Goal: Communication & Community: Connect with others

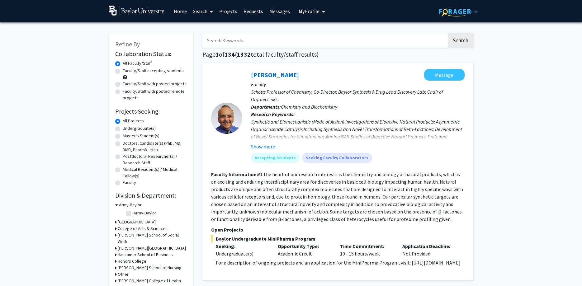
click at [256, 8] on link "Requests" at bounding box center [253, 11] width 26 height 22
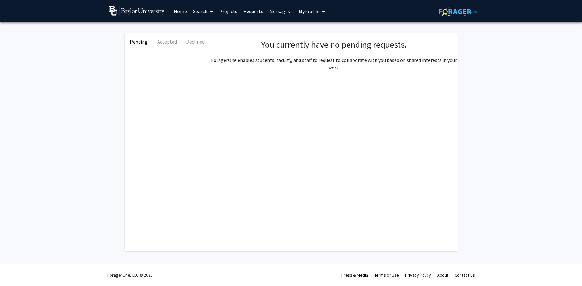
click at [223, 9] on link "Projects" at bounding box center [228, 11] width 24 height 22
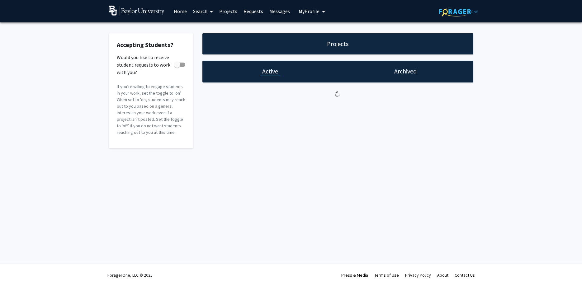
checkbox input "true"
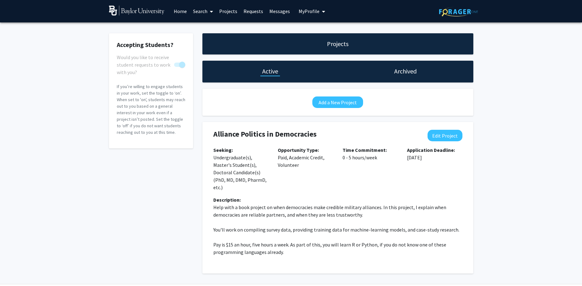
click at [270, 10] on link "Messages" at bounding box center [279, 11] width 27 height 22
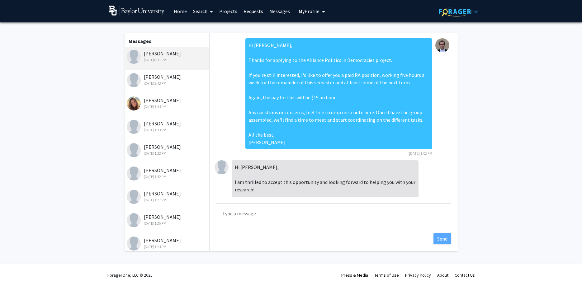
click at [160, 84] on div "[DATE] 2:43 PM" at bounding box center [167, 84] width 81 height 6
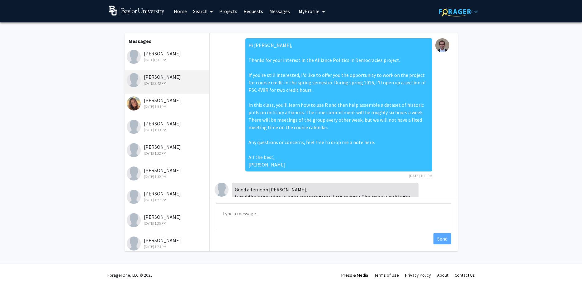
scroll to position [46, 0]
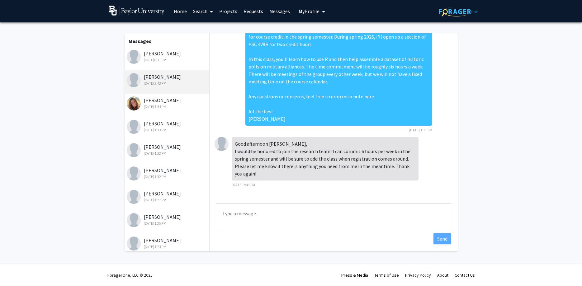
click at [163, 103] on div "[PERSON_NAME] [DATE] 1:34 PM" at bounding box center [167, 102] width 81 height 13
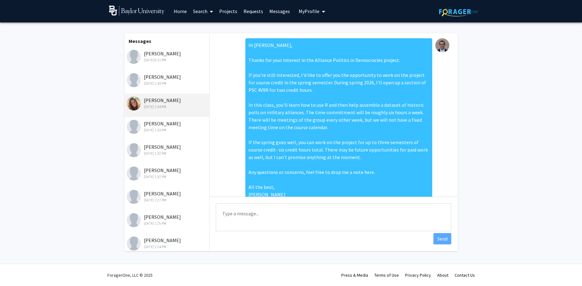
scroll to position [76, 0]
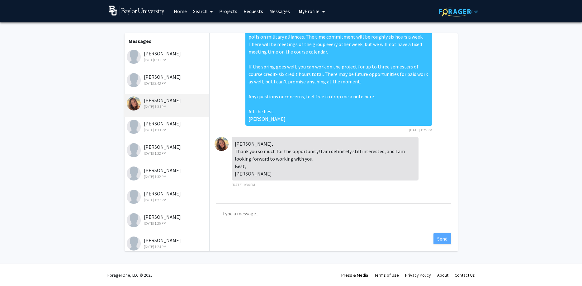
click at [162, 87] on div "[PERSON_NAME] [DATE] 2:43 PM" at bounding box center [167, 81] width 86 height 23
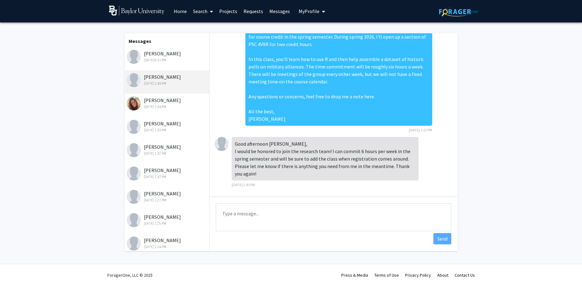
scroll to position [46, 0]
click at [163, 121] on div "[PERSON_NAME] [DATE] 1:33 PM" at bounding box center [167, 126] width 81 height 13
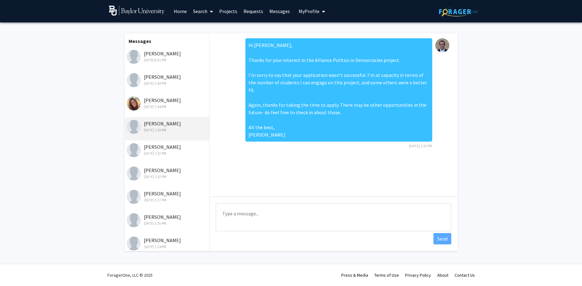
click at [165, 145] on div "[PERSON_NAME] [DATE] 1:32 PM" at bounding box center [167, 149] width 81 height 13
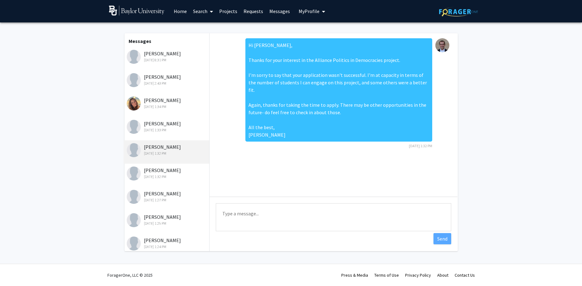
click at [164, 170] on div "[PERSON_NAME] [DATE] 1:32 PM" at bounding box center [167, 173] width 81 height 13
click at [167, 201] on div "[DATE] 1:27 PM" at bounding box center [167, 200] width 81 height 6
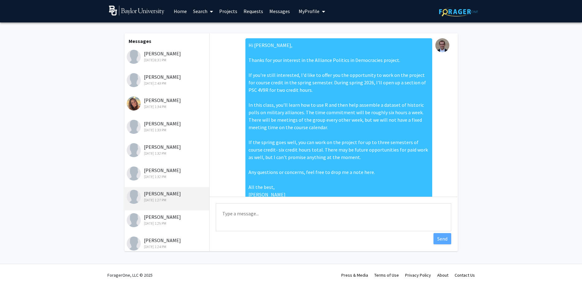
scroll to position [21, 0]
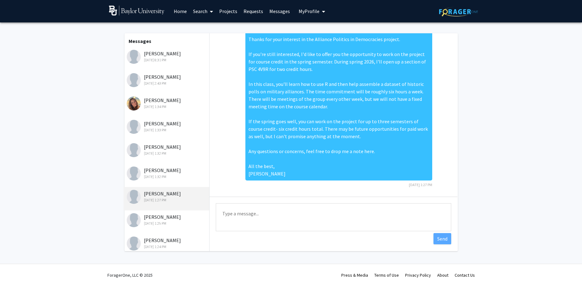
click at [162, 218] on div "[PERSON_NAME] [DATE] 1:25 PM" at bounding box center [167, 219] width 81 height 13
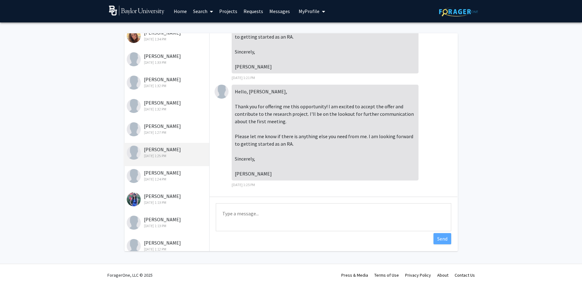
scroll to position [75, 0]
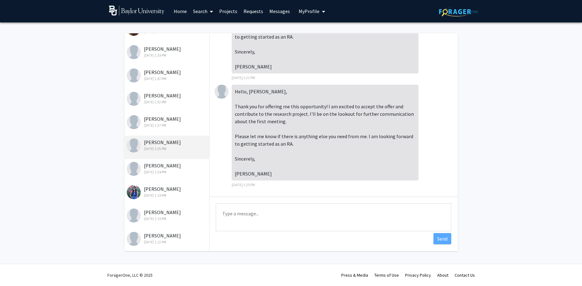
click at [160, 171] on div "[DATE] 1:24 PM" at bounding box center [167, 172] width 81 height 6
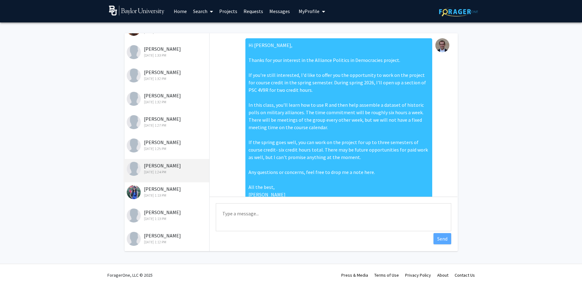
scroll to position [21, 0]
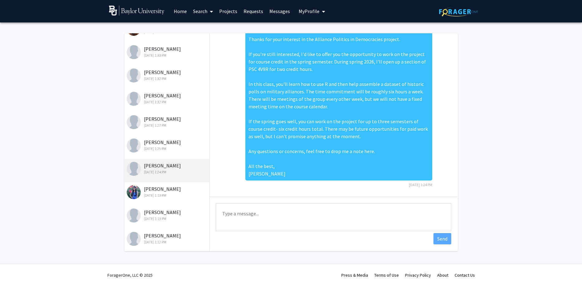
click at [161, 193] on div "Mirabel Van Nice [DATE] 1:13 PM" at bounding box center [167, 191] width 81 height 13
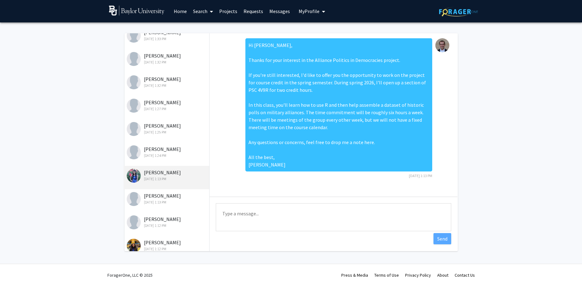
scroll to position [112, 0]
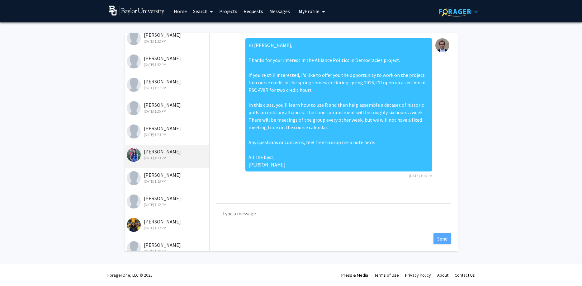
click at [162, 181] on div "[DATE] 1:13 PM" at bounding box center [167, 182] width 81 height 6
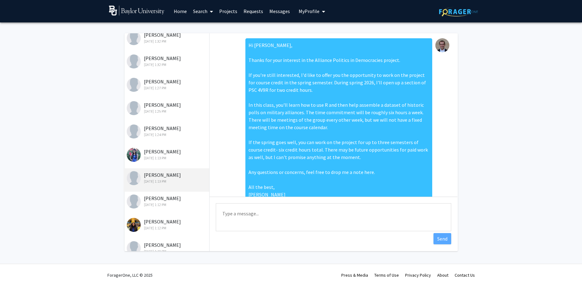
scroll to position [21, 0]
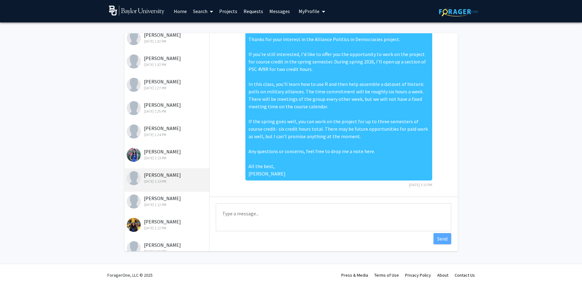
click at [164, 199] on div "[PERSON_NAME] [DATE] 1:12 PM" at bounding box center [167, 201] width 81 height 13
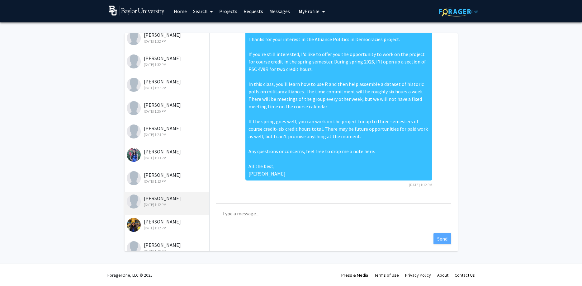
click at [164, 217] on div "[PERSON_NAME] [DATE] 1:12 PM" at bounding box center [167, 226] width 86 height 23
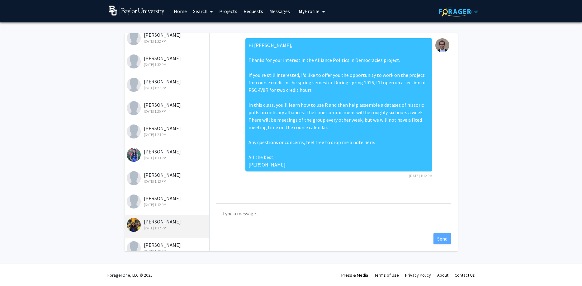
scroll to position [149, 0]
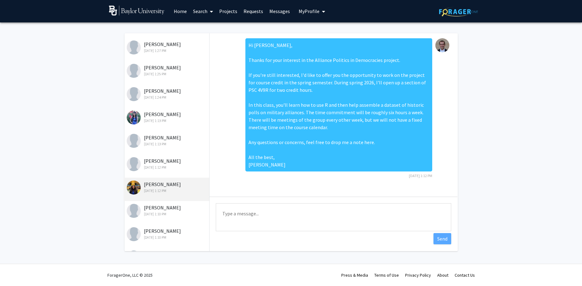
click at [165, 211] on div "[PERSON_NAME] [DATE] 1:10 PM" at bounding box center [167, 210] width 81 height 13
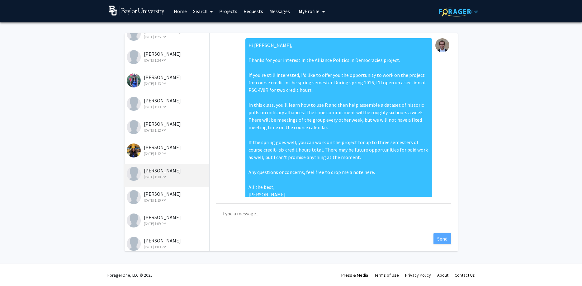
scroll to position [21, 0]
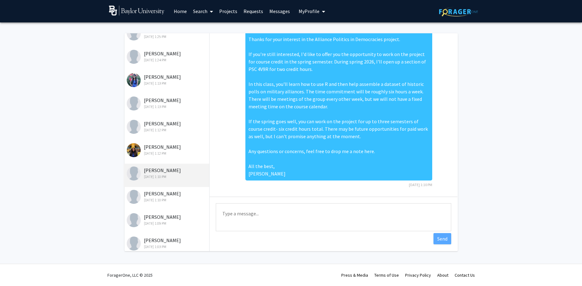
click at [165, 202] on div "[DATE] 1:10 PM" at bounding box center [167, 200] width 81 height 6
